Goal: Navigation & Orientation: Go to known website

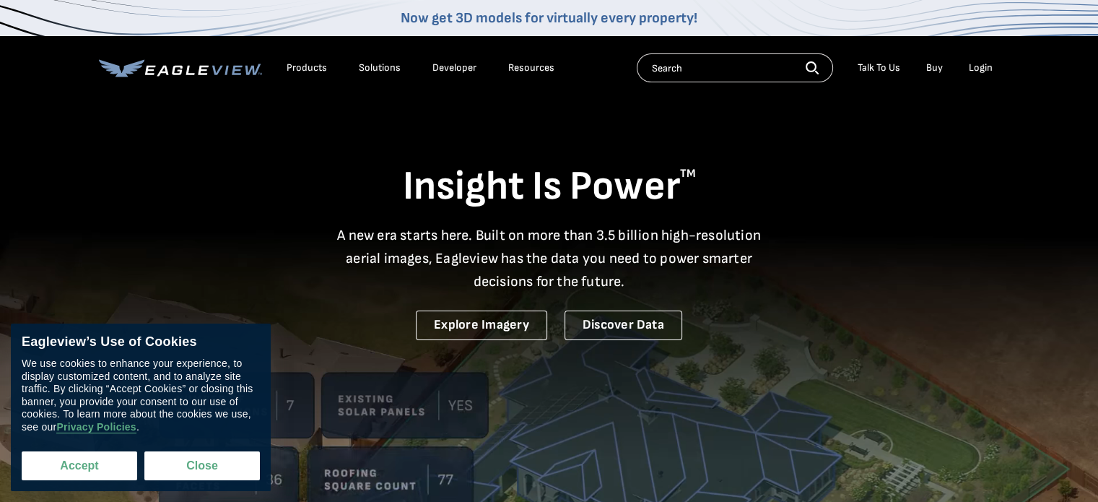
click at [97, 465] on button "Accept" at bounding box center [79, 465] width 115 height 29
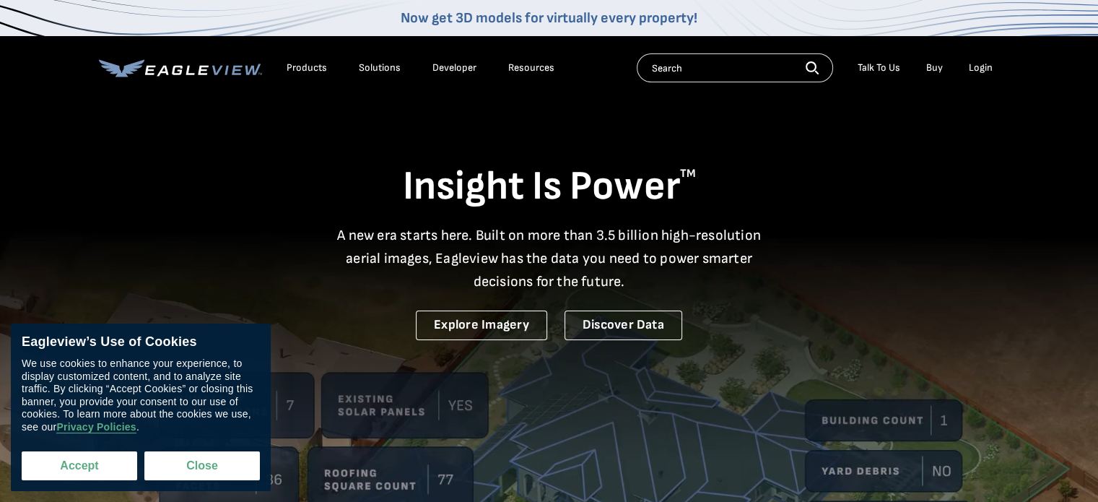
checkbox input "true"
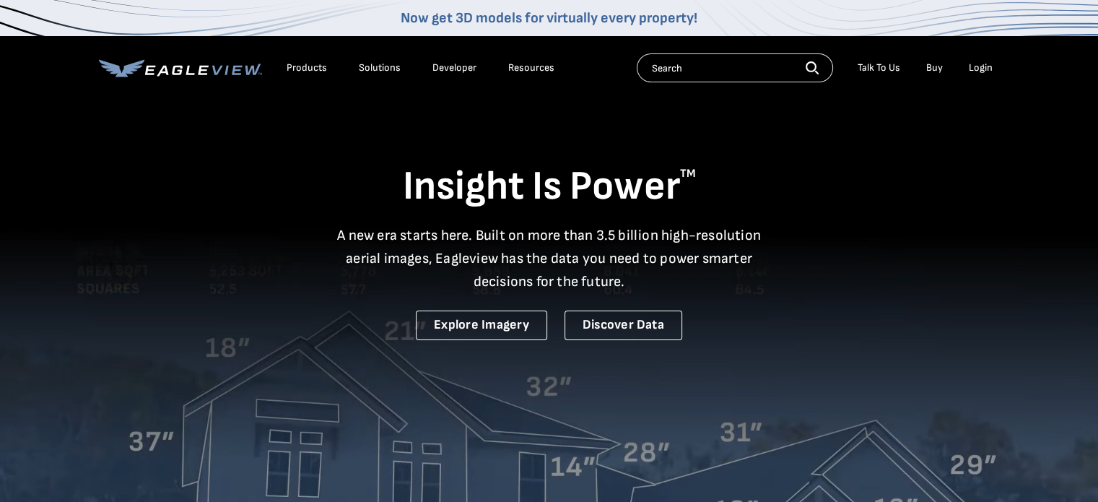
click at [999, 63] on nav "Now get 3D models for virtually every property! Products Solutions Developer Re…" at bounding box center [549, 50] width 1098 height 100
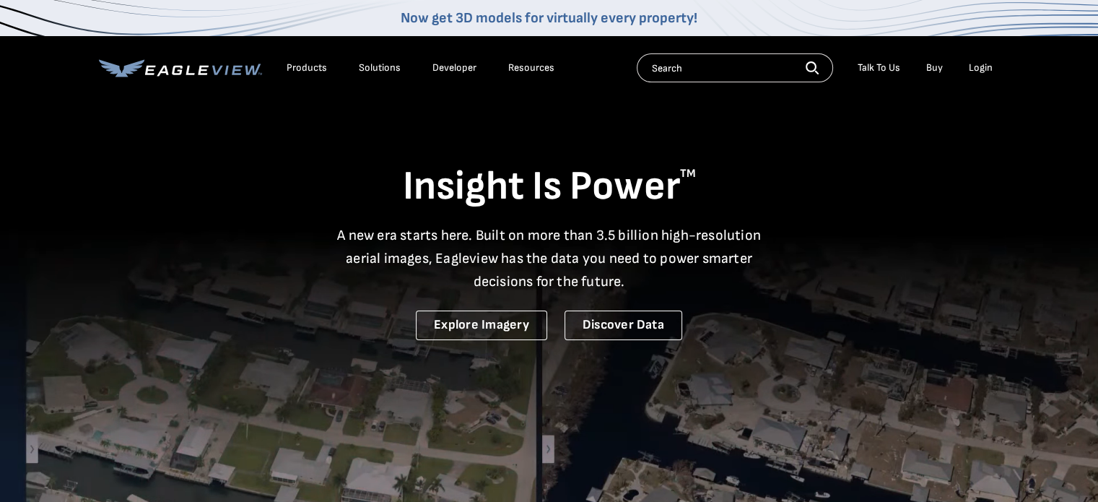
click at [978, 70] on div "Login" at bounding box center [980, 67] width 24 height 13
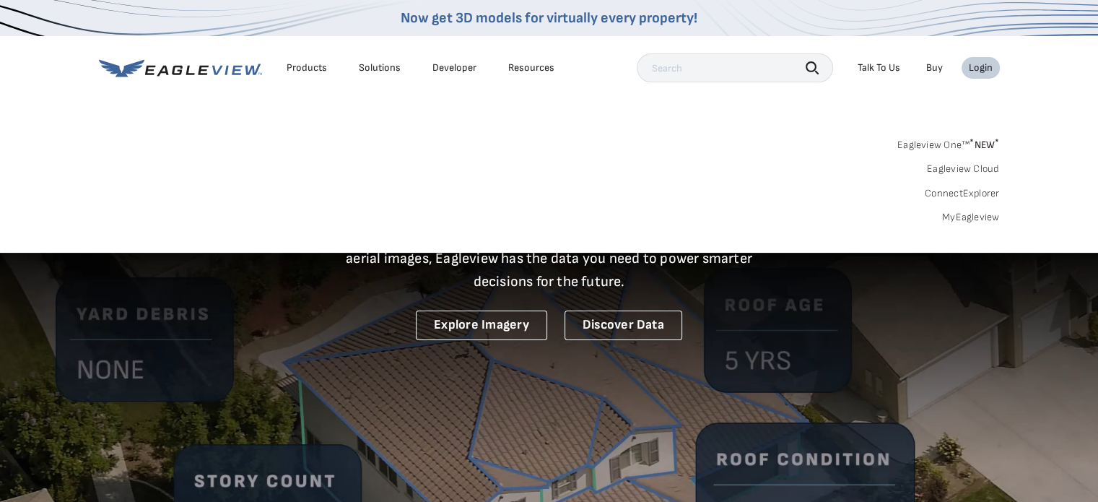
click at [980, 63] on div "Login" at bounding box center [980, 67] width 24 height 13
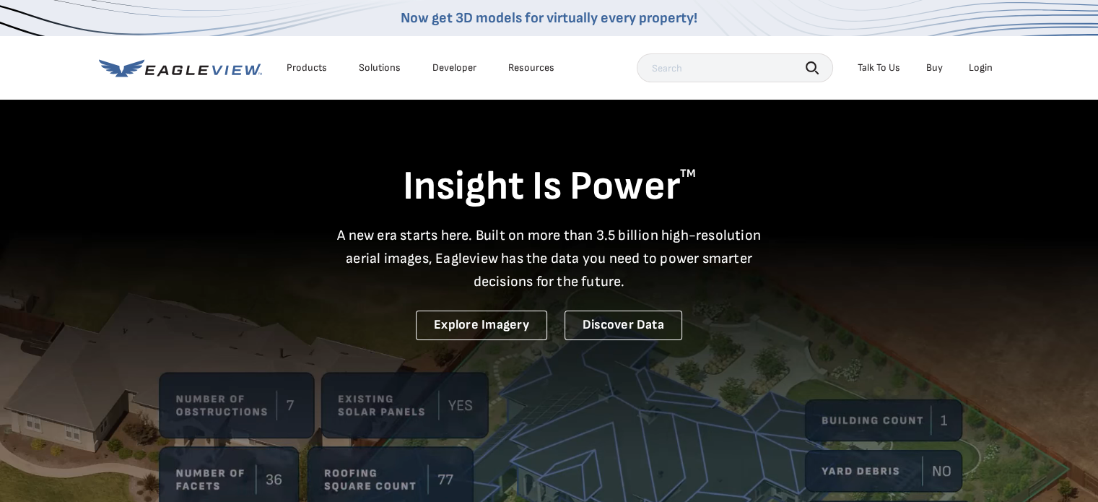
click at [980, 63] on div "Login" at bounding box center [980, 67] width 24 height 13
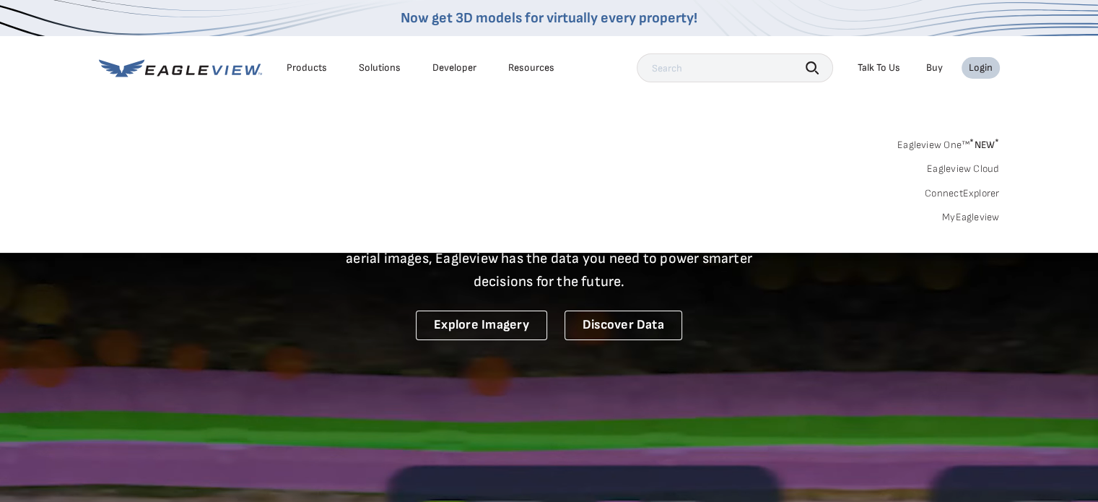
click at [959, 188] on link "ConnectExplorer" at bounding box center [961, 193] width 75 height 13
